Goal: Task Accomplishment & Management: Complete application form

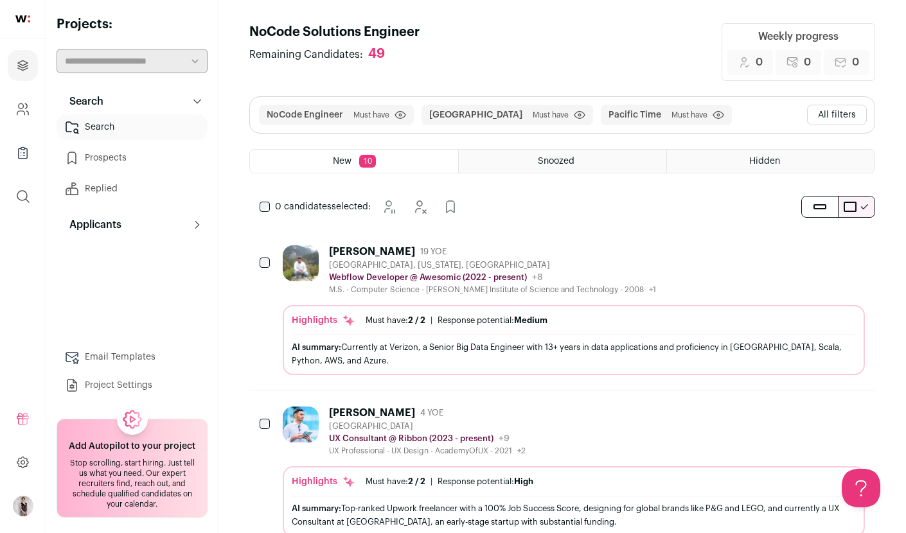
click at [588, 23] on header "NoCode Solutions Engineer Remaining Candidates: 49 Weekly progress 0 Added to p…" at bounding box center [562, 52] width 626 height 58
click at [833, 120] on button "All filters" at bounding box center [837, 115] width 60 height 21
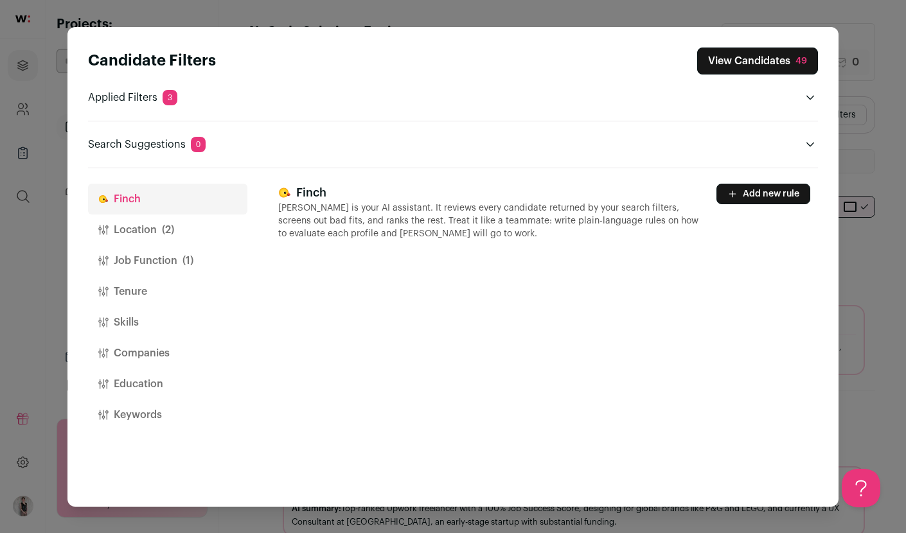
click at [159, 93] on p "Applied Filters 3" at bounding box center [132, 97] width 89 height 15
click at [168, 98] on span "3" at bounding box center [170, 97] width 15 height 15
click at [138, 97] on p "Applied Filters 3" at bounding box center [132, 97] width 89 height 15
click at [700, 15] on div "Candidate Filters View Candidates 49 Applied Filters 3 NoCode Engineer Must hav…" at bounding box center [453, 266] width 906 height 533
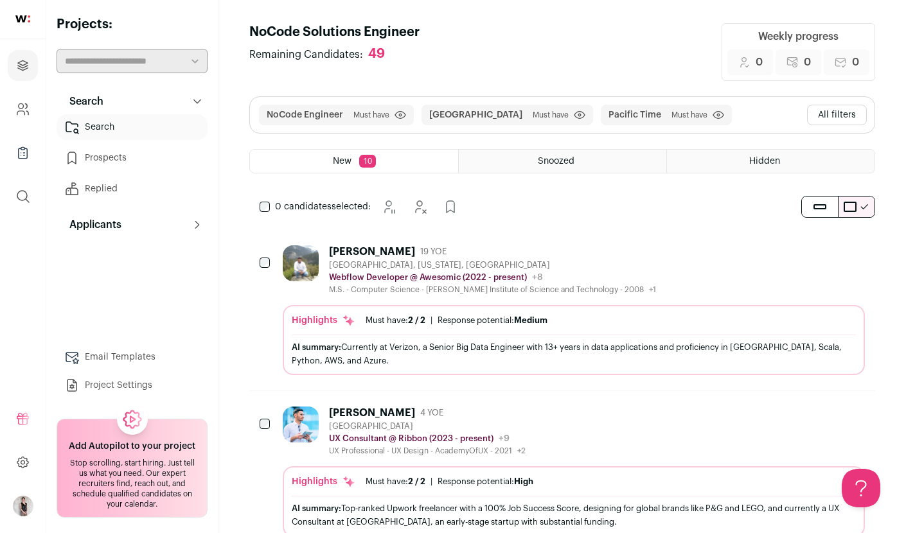
click at [339, 34] on h1 "NoCode Solutions Engineer" at bounding box center [334, 32] width 170 height 18
click at [377, 33] on h1 "NoCode Solutions Engineer" at bounding box center [334, 32] width 170 height 18
click at [201, 99] on icon at bounding box center [197, 101] width 10 height 10
click at [326, 28] on h1 "NoCode Solutions Engineer" at bounding box center [334, 32] width 170 height 18
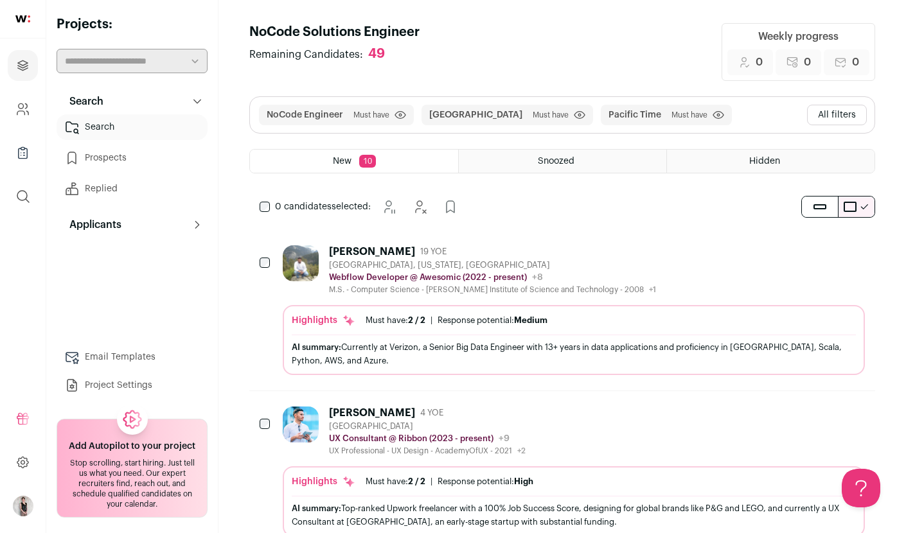
click at [268, 40] on h1 "NoCode Solutions Engineer" at bounding box center [334, 32] width 170 height 18
click at [324, 31] on h1 "NoCode Solutions Engineer" at bounding box center [334, 32] width 170 height 18
click at [22, 67] on icon "Projects" at bounding box center [23, 65] width 10 height 10
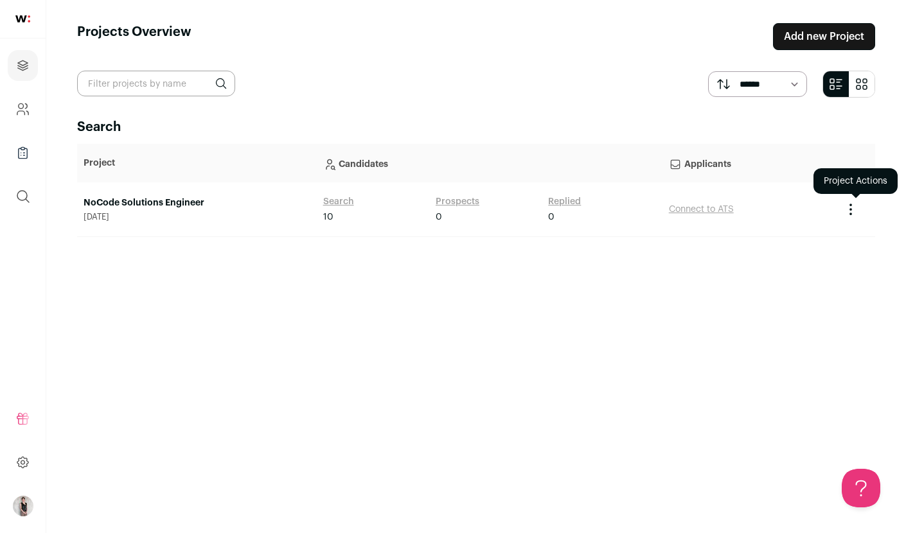
click at [851, 206] on icon "Project Actions" at bounding box center [850, 204] width 1 height 1
click at [785, 32] on link "Add new Project" at bounding box center [824, 36] width 102 height 27
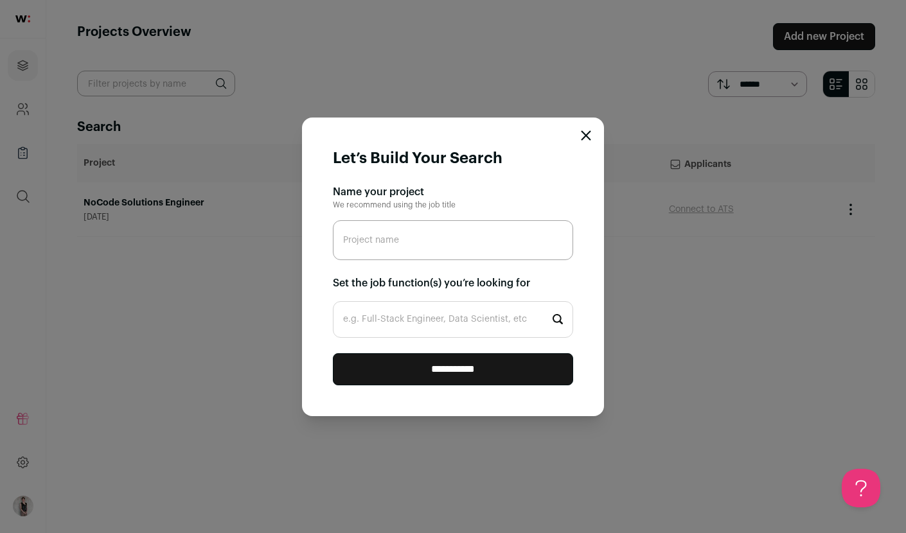
paste input "Business Solutions Architect"
type input "Business Solutions Architect"
click at [437, 315] on input "e.g. Full-Stack Engineer, Data Scientist, etc" at bounding box center [453, 319] width 240 height 37
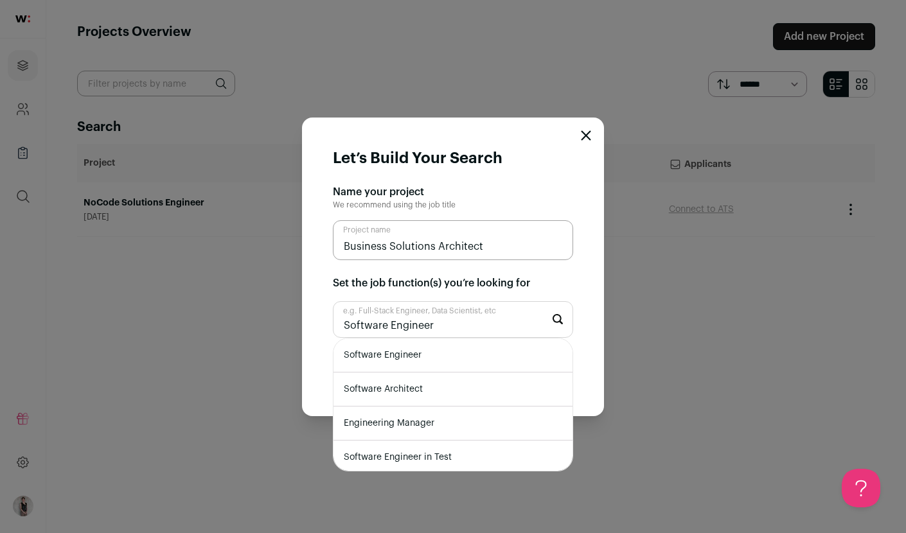
type input "Software Engineer"
click at [407, 352] on li "Software Engineer" at bounding box center [452, 356] width 239 height 34
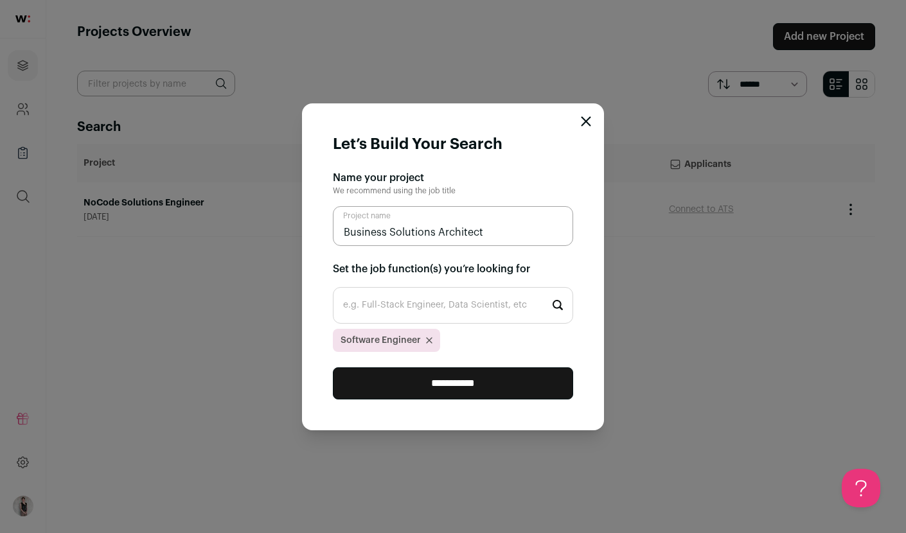
click at [429, 391] on input "**********" at bounding box center [453, 384] width 240 height 32
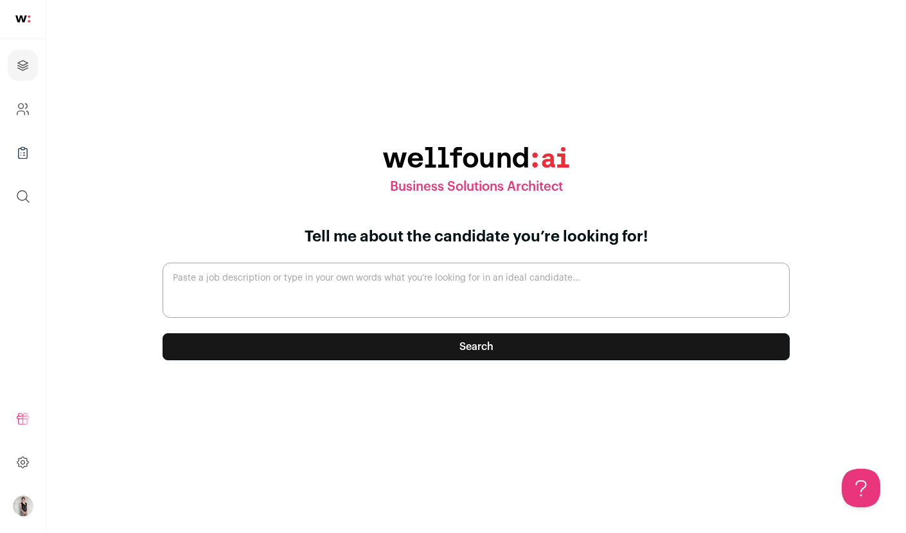
paste textarea "### **Lorem ips Dolo** Si’am consect adi e seddoeiu, temporincid Utlabore Etdol…"
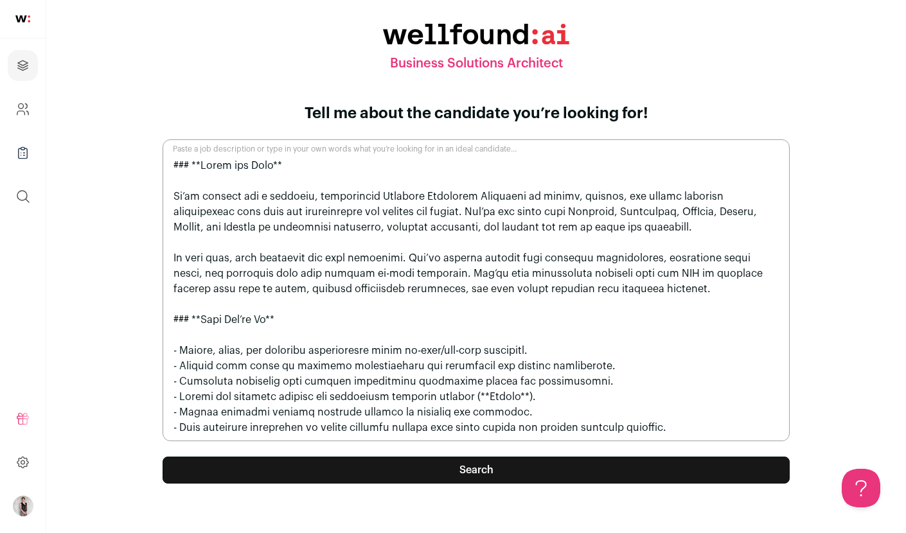
type textarea "### **Lorem ips Dolo** Si’am consect adi e seddoeiu, temporincid Utlabore Etdol…"
click at [279, 467] on button "Search" at bounding box center [476, 470] width 627 height 27
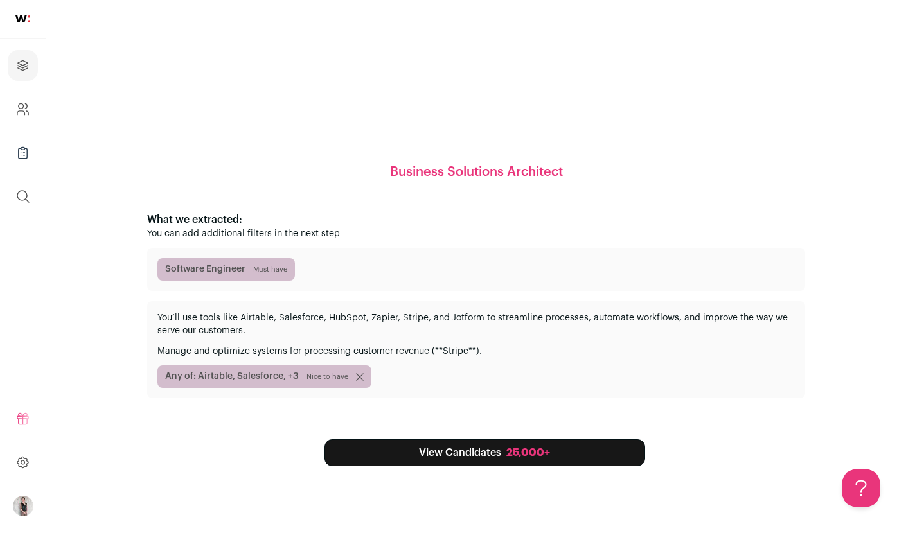
click at [393, 445] on link "View Candidates 25,000+" at bounding box center [485, 453] width 321 height 27
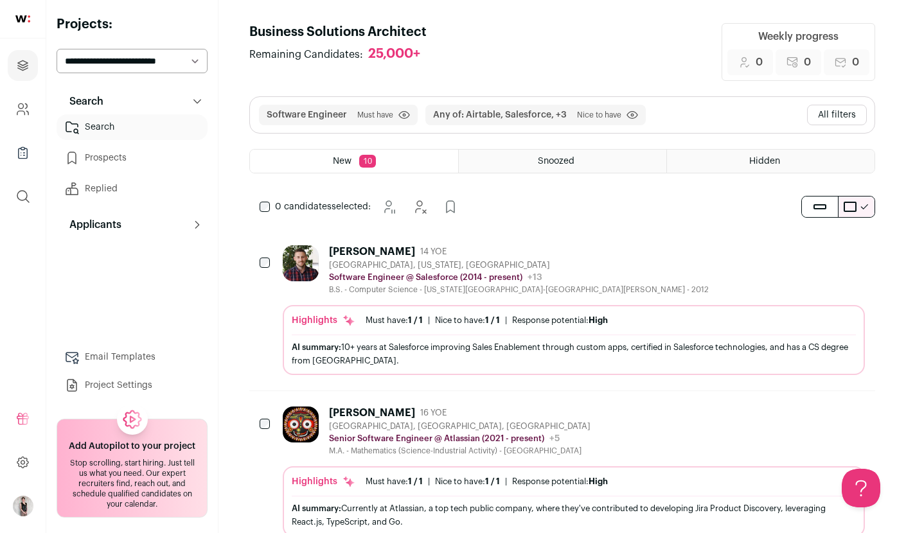
click at [830, 119] on button "All filters" at bounding box center [837, 115] width 60 height 21
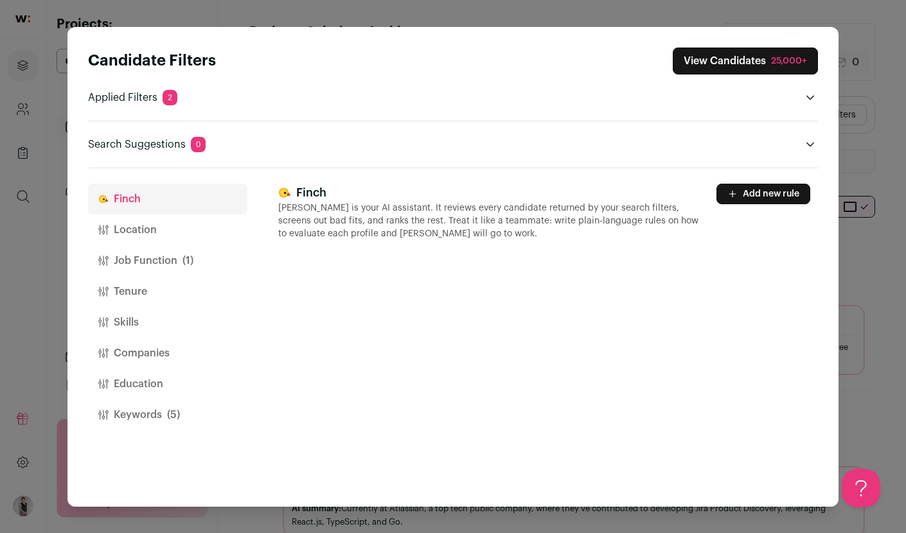
click at [160, 238] on button "Location" at bounding box center [167, 230] width 159 height 31
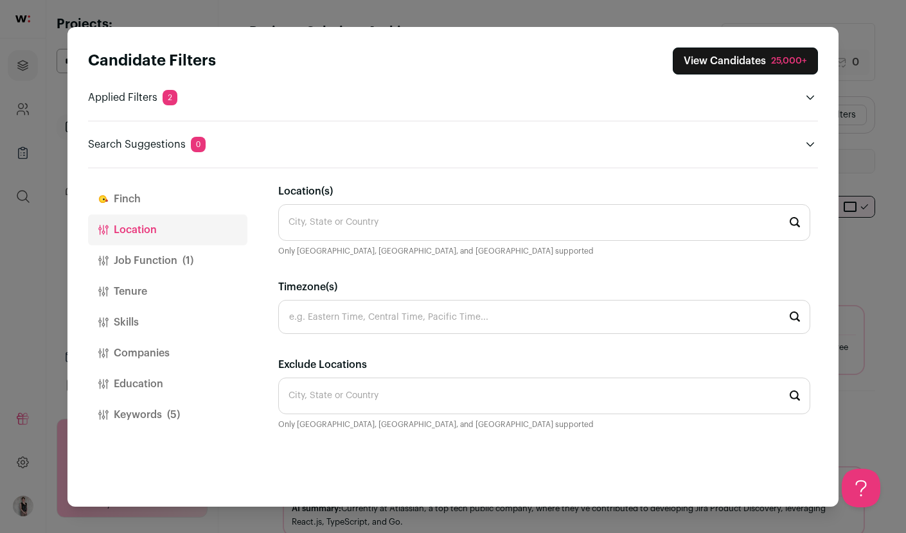
click at [332, 224] on input "Location(s)" at bounding box center [544, 222] width 532 height 37
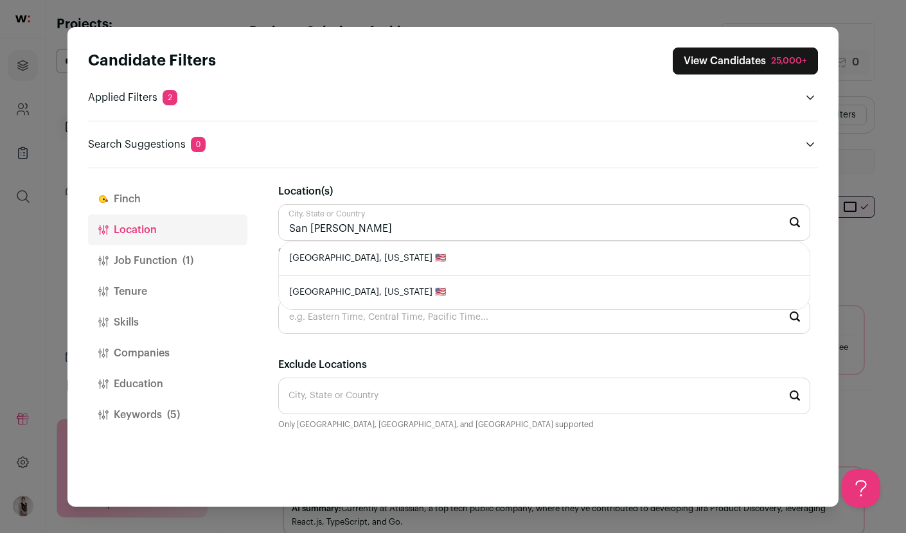
click at [326, 256] on li "[GEOGRAPHIC_DATA], [US_STATE] 🇺🇸" at bounding box center [544, 259] width 531 height 34
type input "[GEOGRAPHIC_DATA], [US_STATE] 🇺🇸"
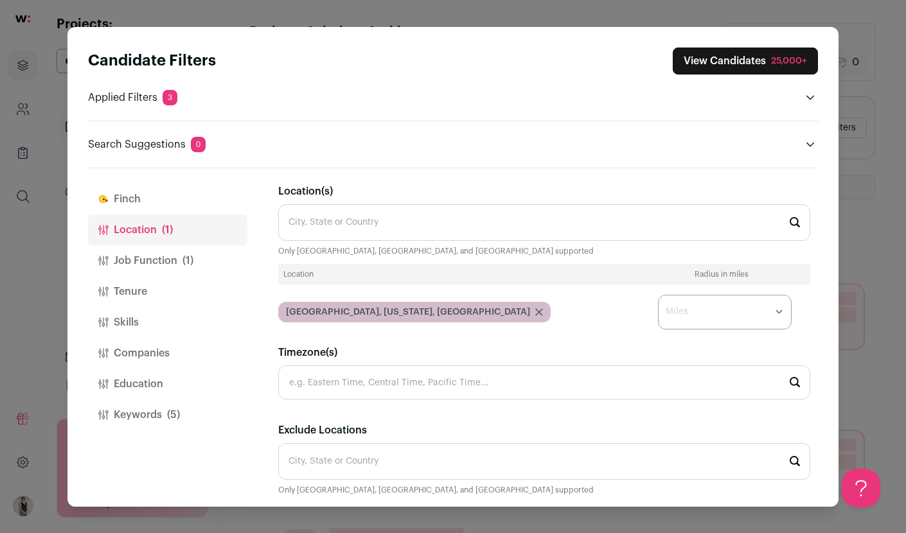
click at [702, 58] on button "View Candidates 25,000+" at bounding box center [745, 61] width 145 height 27
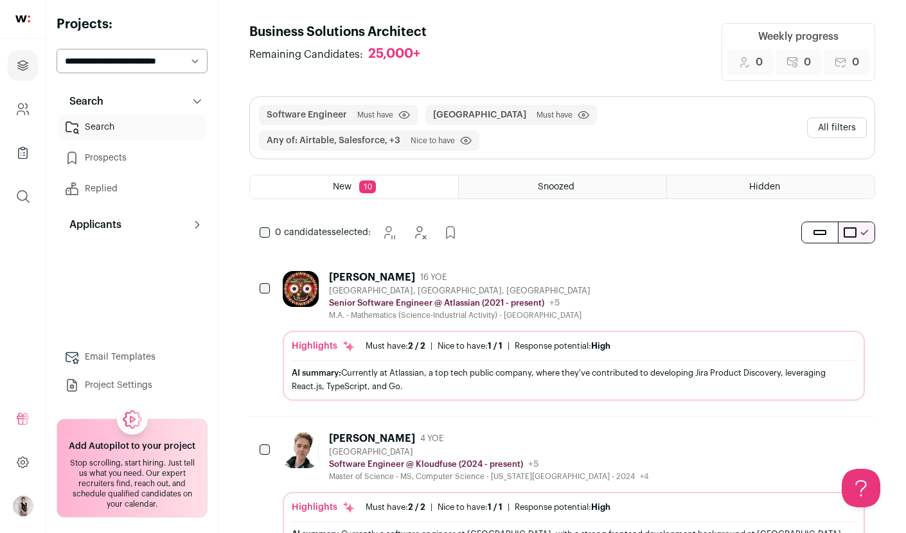
click at [828, 120] on button "All filters" at bounding box center [837, 128] width 60 height 21
